Goal: Transaction & Acquisition: Purchase product/service

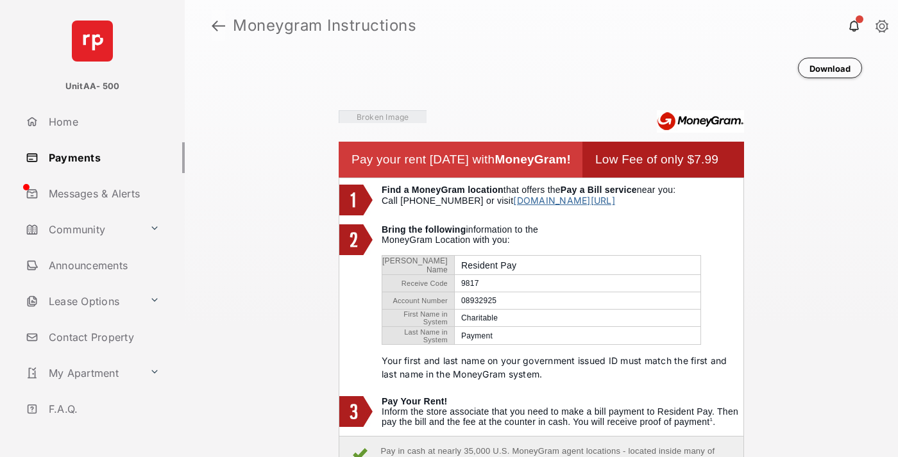
click at [218, 26] on link at bounding box center [218, 25] width 13 height 31
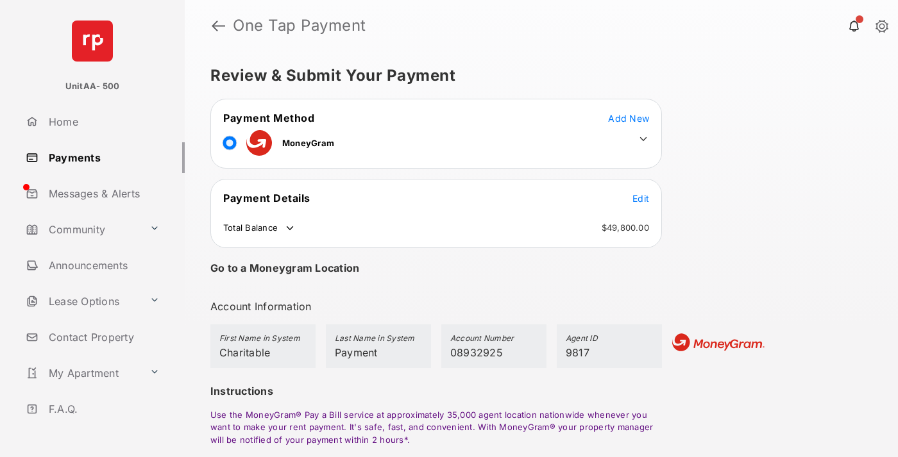
click at [641, 198] on span "Edit" at bounding box center [640, 198] width 17 height 11
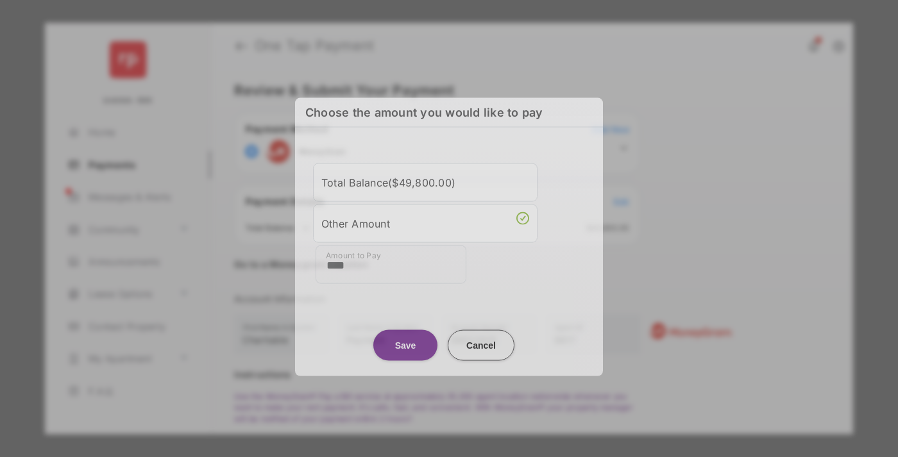
type input "****"
click at [405, 342] on button "Save" at bounding box center [405, 345] width 64 height 31
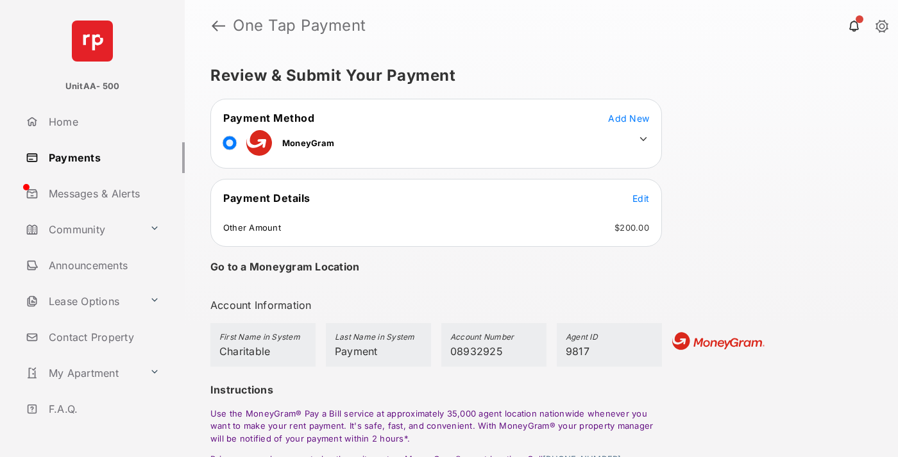
click at [643, 139] on icon at bounding box center [643, 139] width 12 height 12
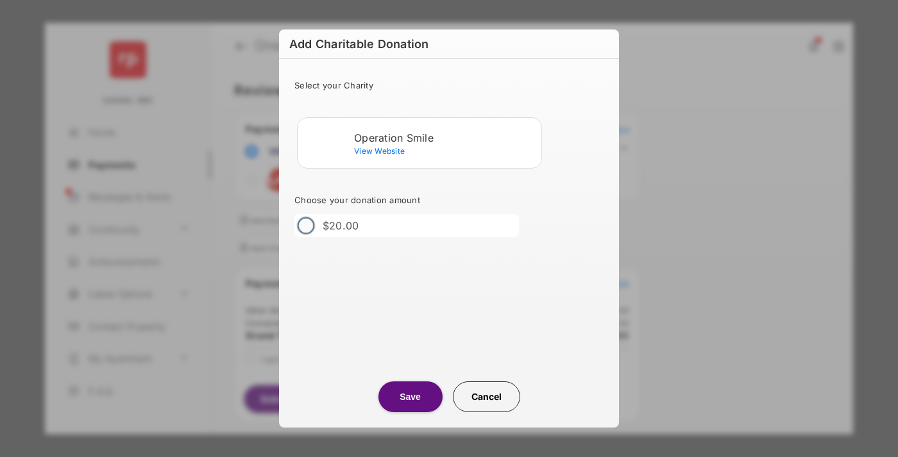
click at [445, 137] on div "Operation Smile" at bounding box center [445, 138] width 182 height 12
click at [410, 397] on button "Save" at bounding box center [410, 397] width 64 height 31
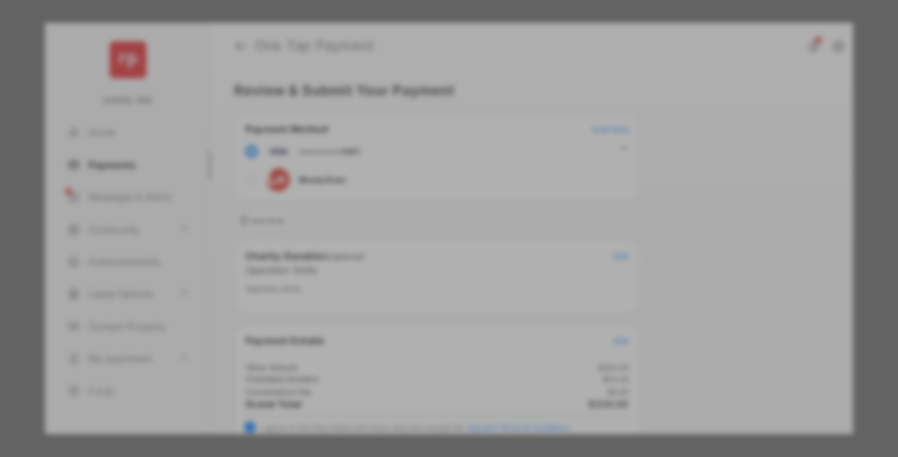
scroll to position [52, 0]
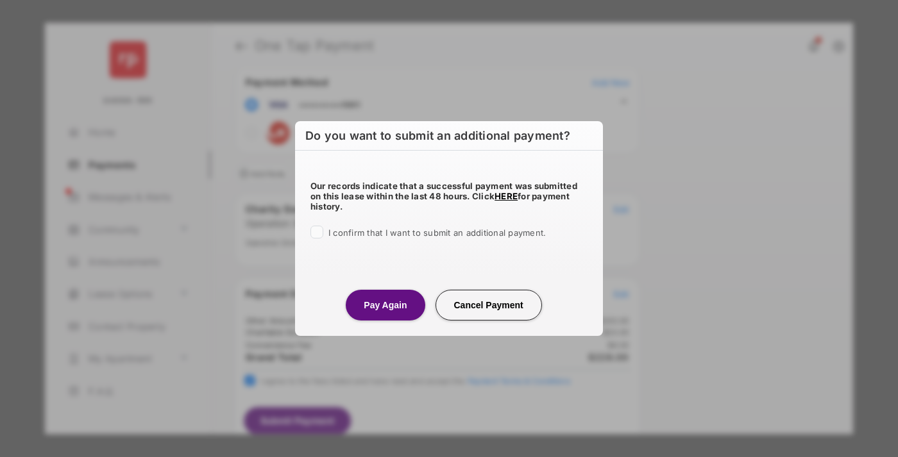
click at [385, 305] on button "Pay Again" at bounding box center [385, 305] width 79 height 31
